Goal: Navigation & Orientation: Find specific page/section

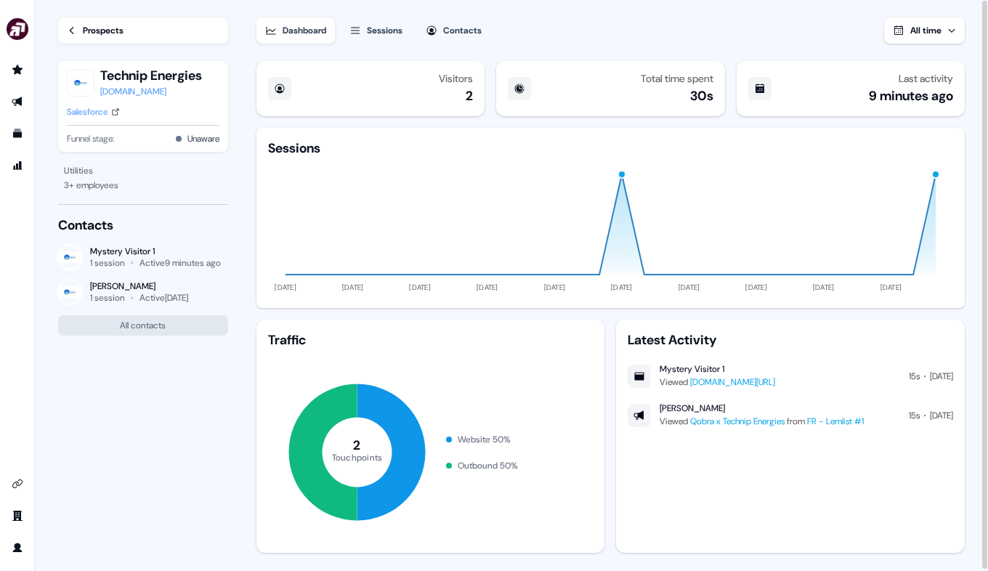
click at [107, 26] on div "Prospects" at bounding box center [103, 30] width 41 height 15
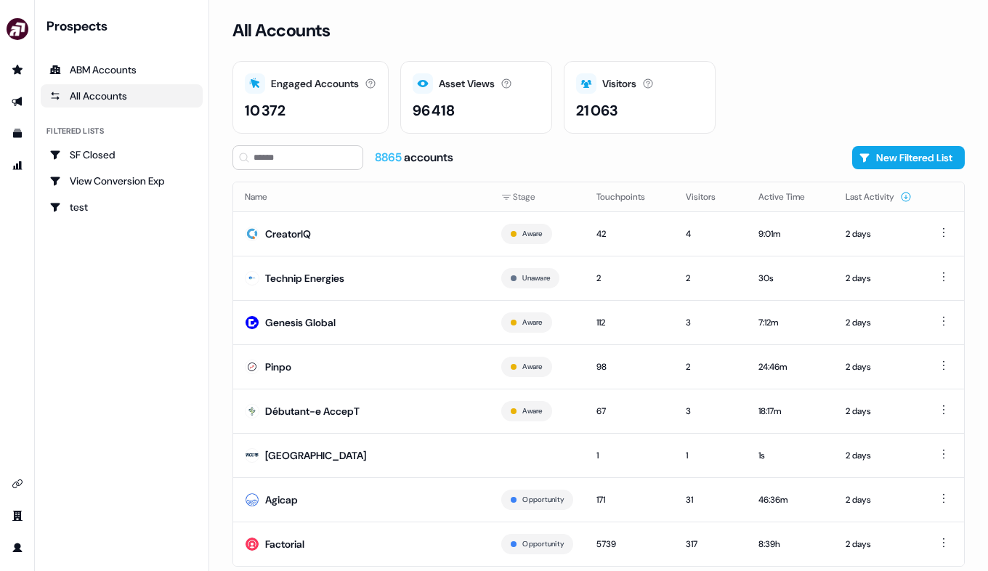
click at [98, 94] on div "All Accounts" at bounding box center [121, 96] width 145 height 15
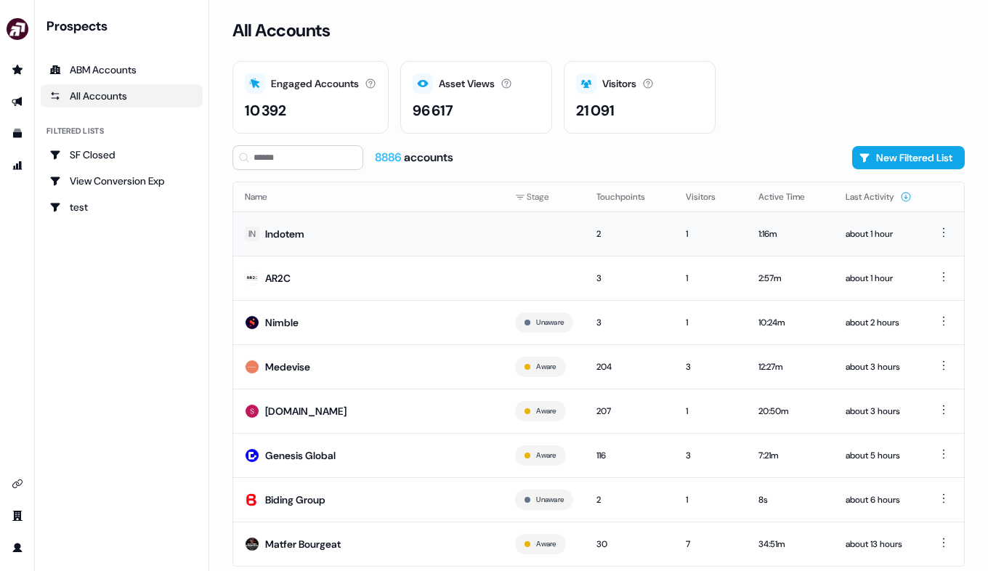
scroll to position [30, 0]
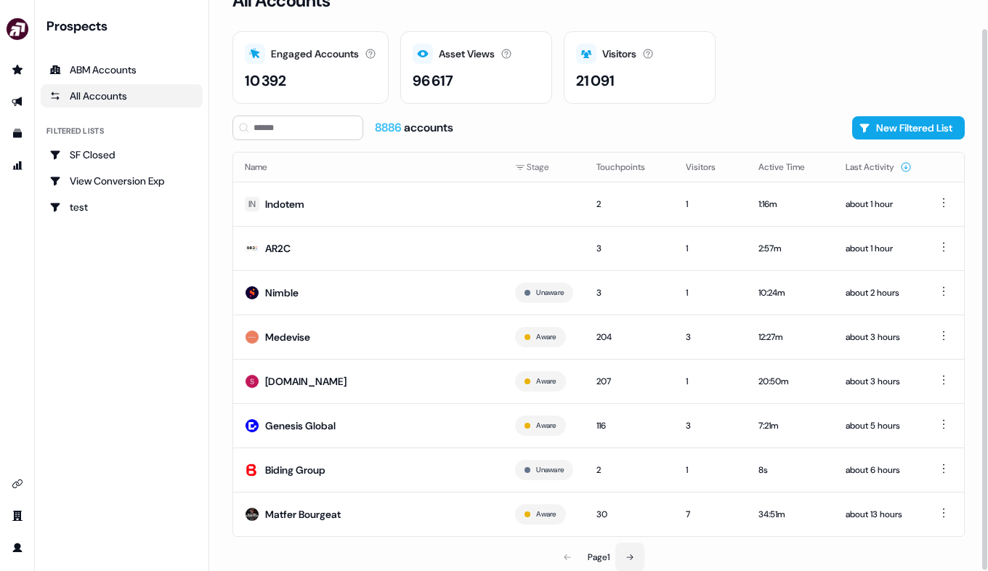
click at [625, 551] on button at bounding box center [630, 557] width 29 height 29
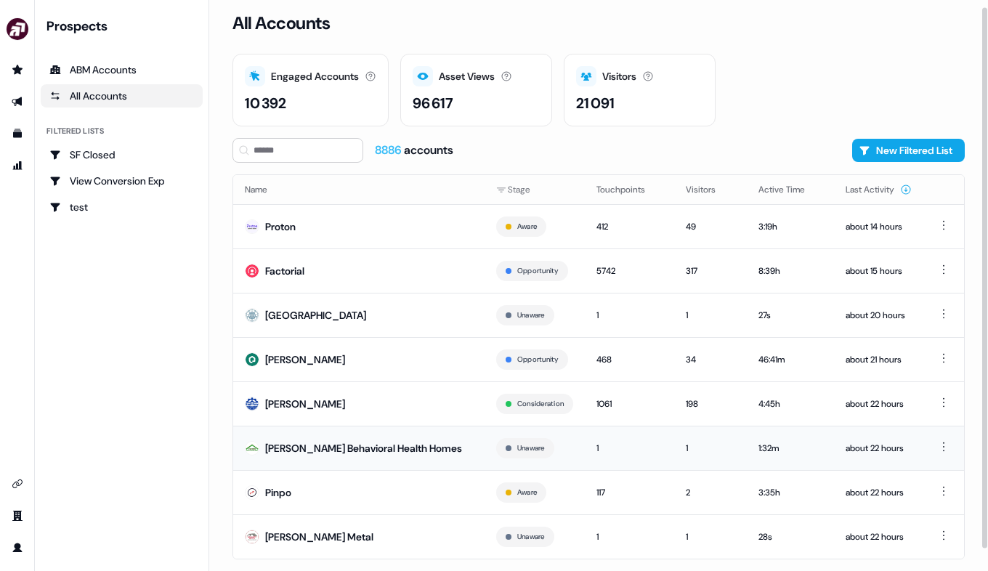
scroll to position [30, 0]
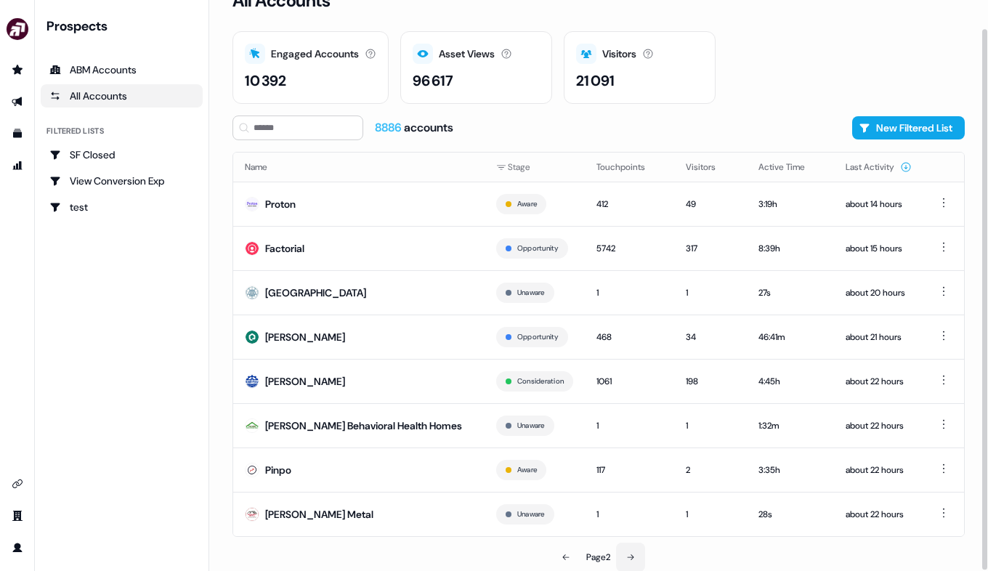
click at [634, 557] on icon at bounding box center [631, 558] width 7 height 6
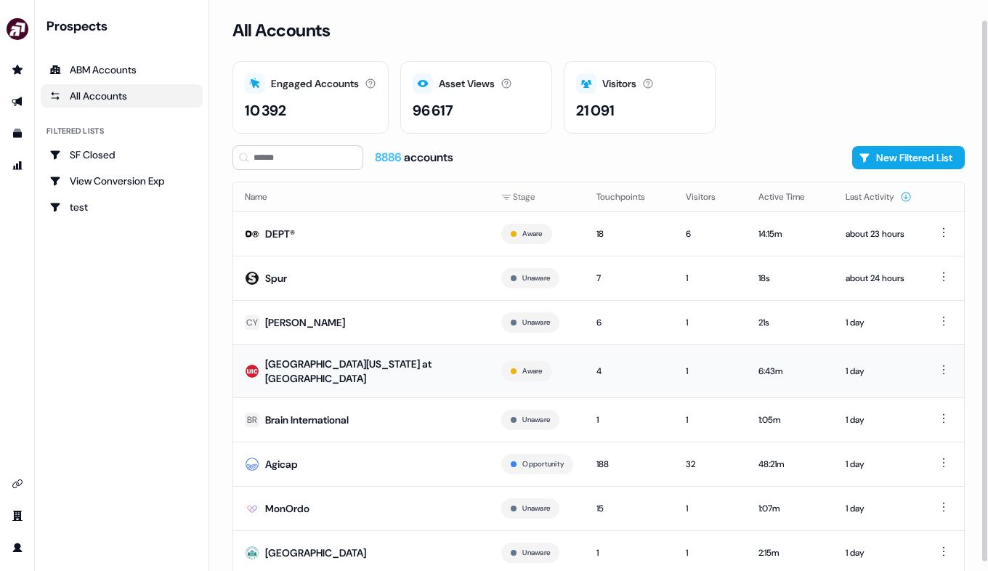
scroll to position [30, 0]
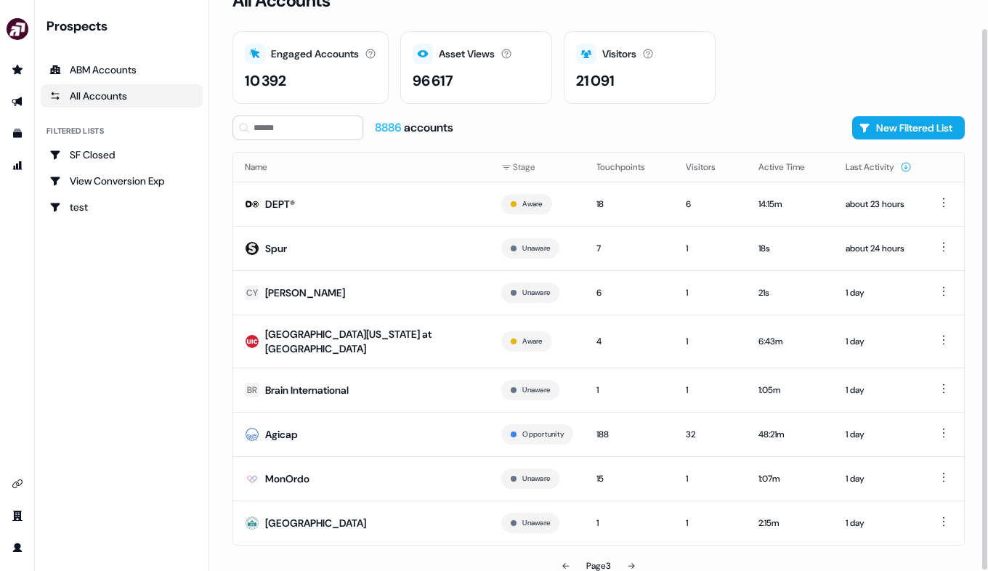
click at [611, 559] on div "Page 3" at bounding box center [599, 566] width 25 height 15
